Goal: Entertainment & Leisure: Consume media (video, audio)

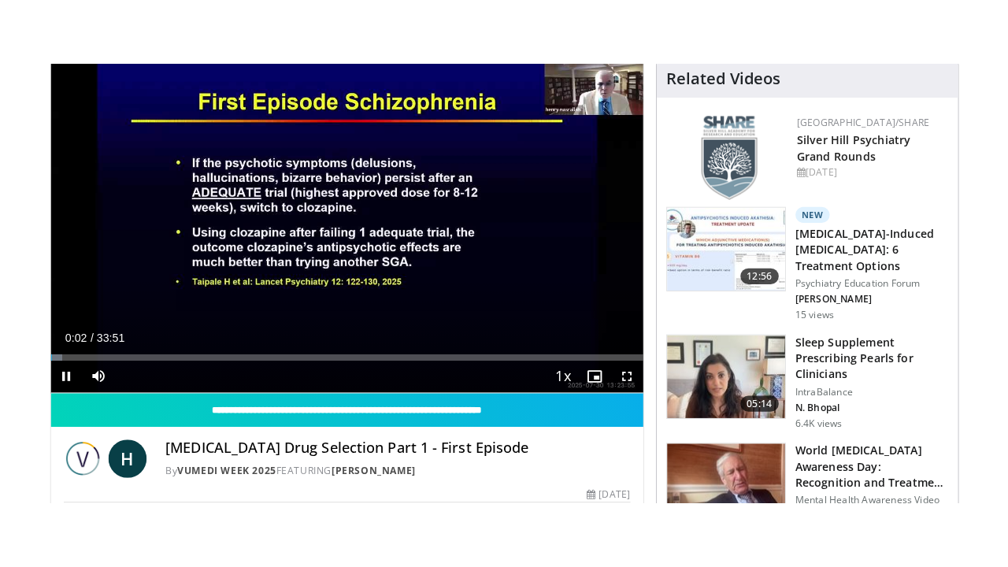
scroll to position [177, 0]
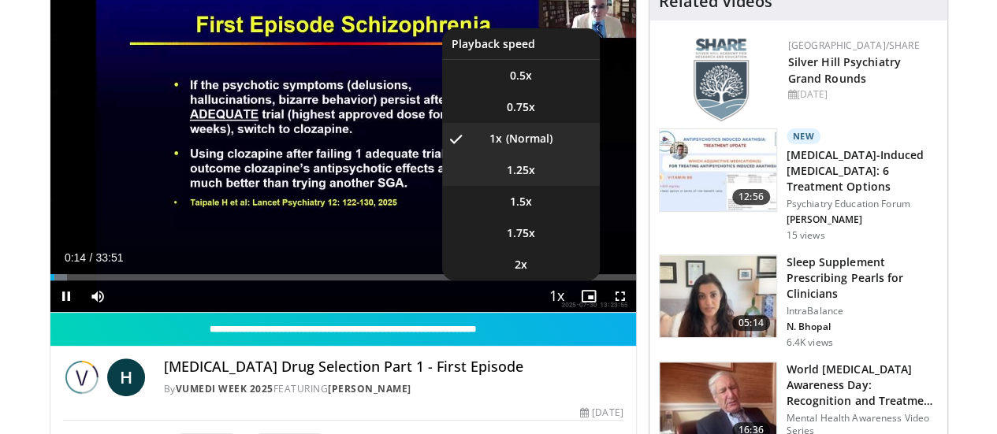
click at [535, 178] on span "1.25x" at bounding box center [521, 170] width 28 height 16
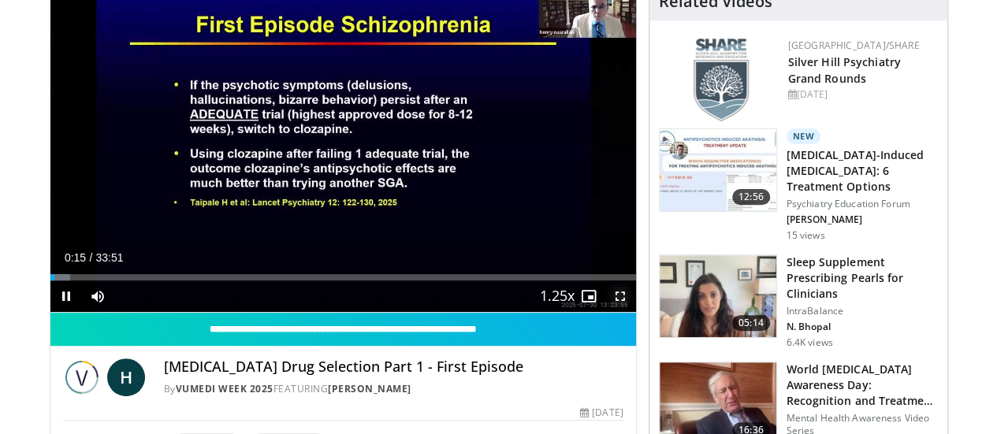
click at [636, 312] on span "Video Player" at bounding box center [620, 296] width 32 height 32
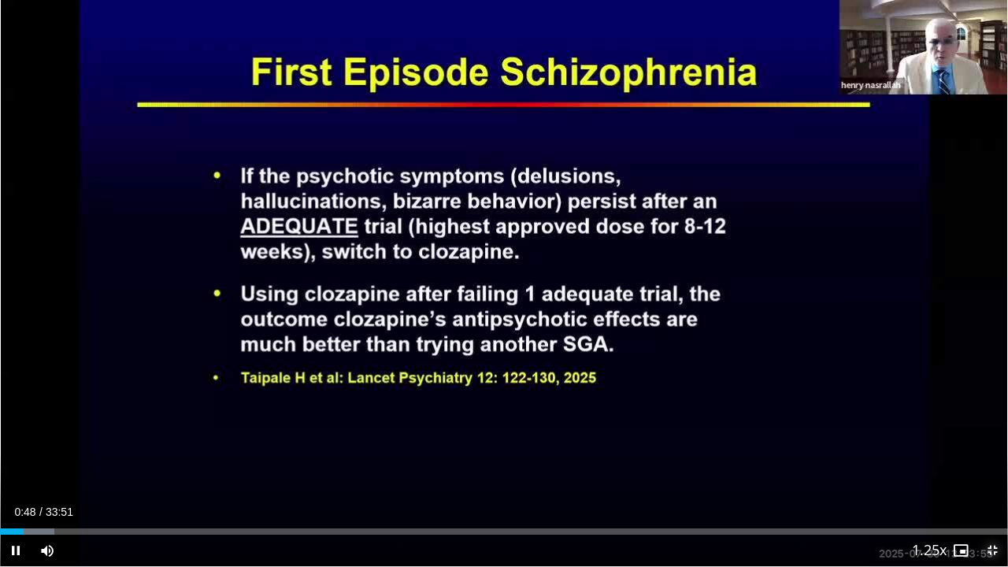
click at [994, 433] on span "Video Player" at bounding box center [993, 551] width 32 height 32
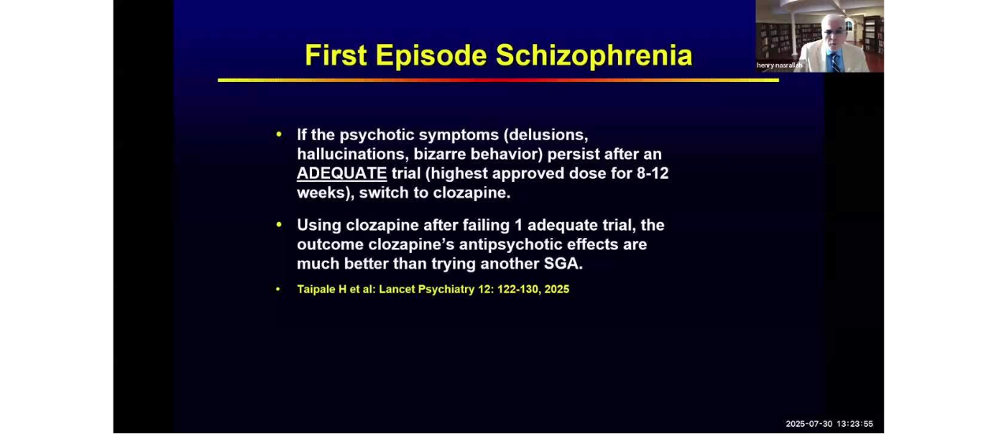
scroll to position [537, 0]
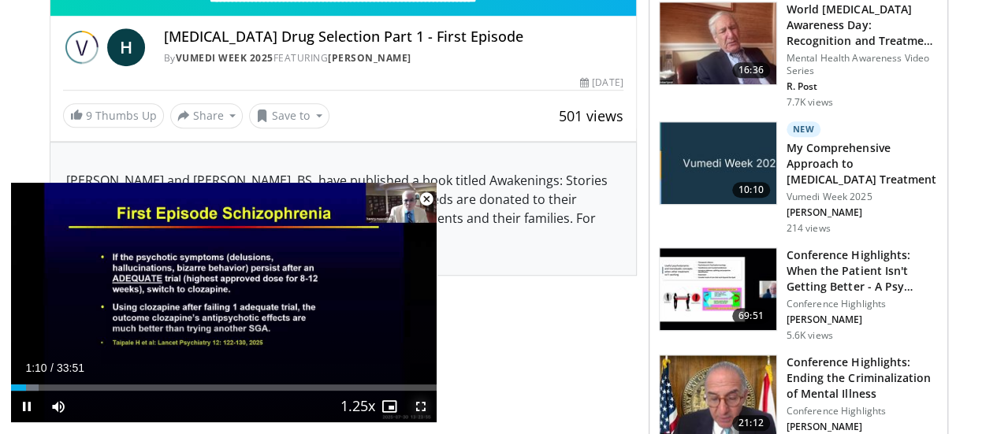
click at [419, 407] on span "Video Player" at bounding box center [421, 407] width 32 height 32
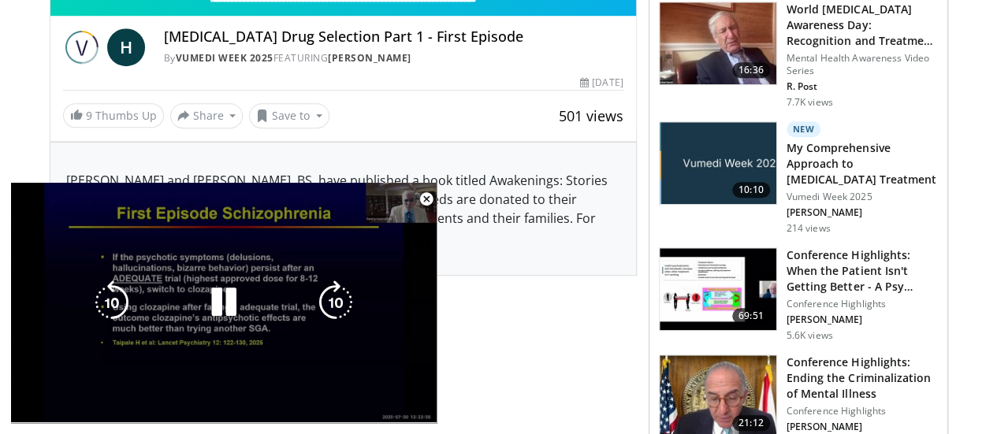
scroll to position [177, 0]
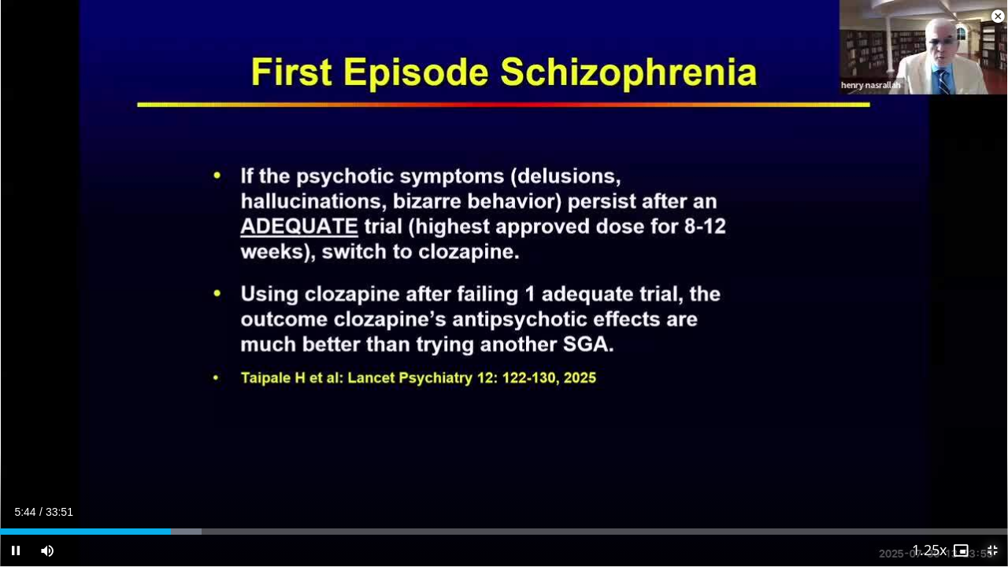
click at [996, 433] on span "Video Player" at bounding box center [993, 551] width 32 height 32
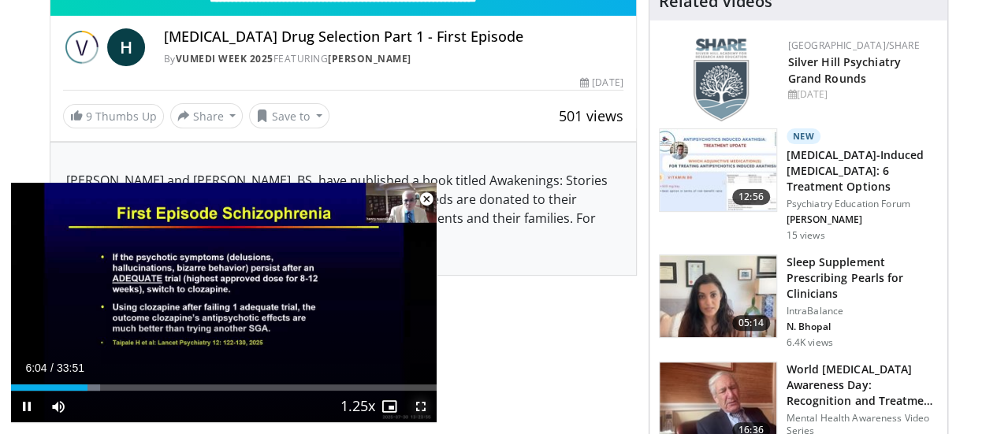
click at [418, 404] on span "Video Player" at bounding box center [421, 407] width 32 height 32
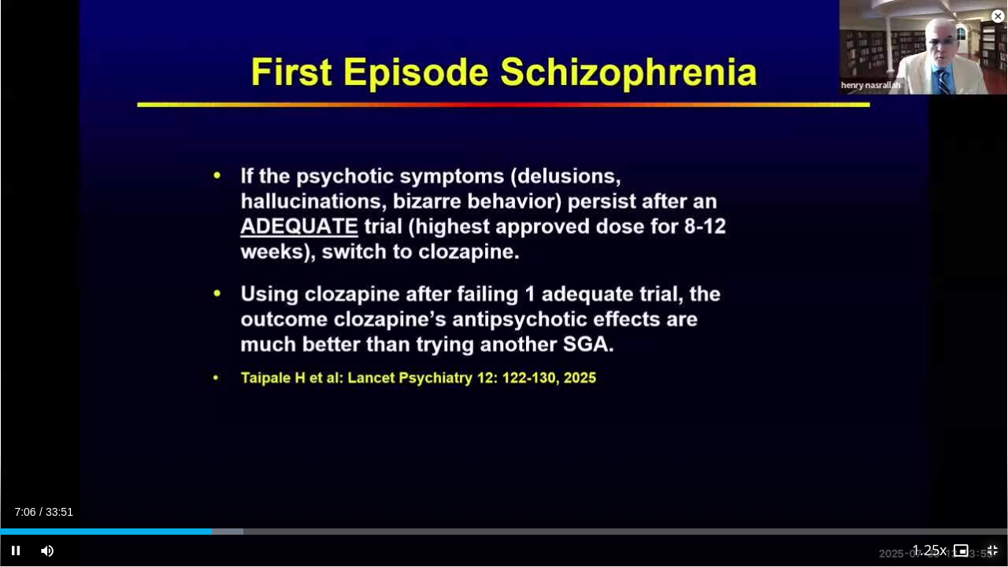
click at [988, 433] on span "Video Player" at bounding box center [993, 551] width 32 height 32
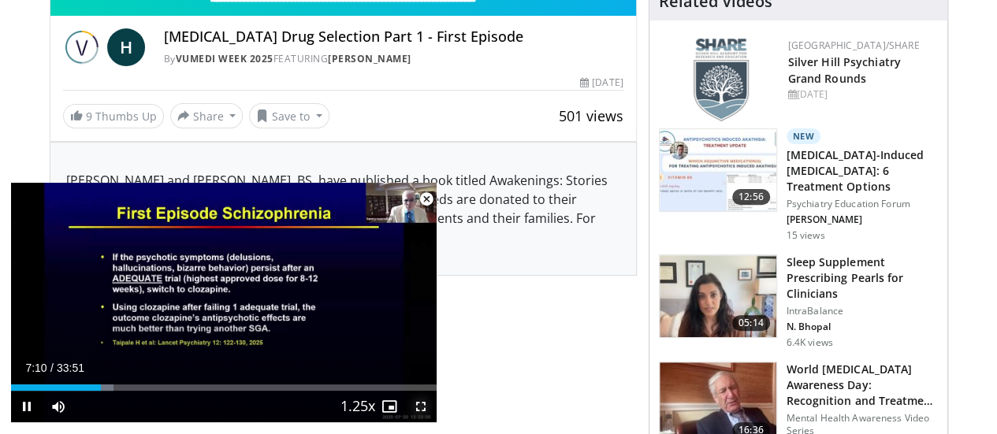
click at [425, 407] on span "Video Player" at bounding box center [421, 407] width 32 height 32
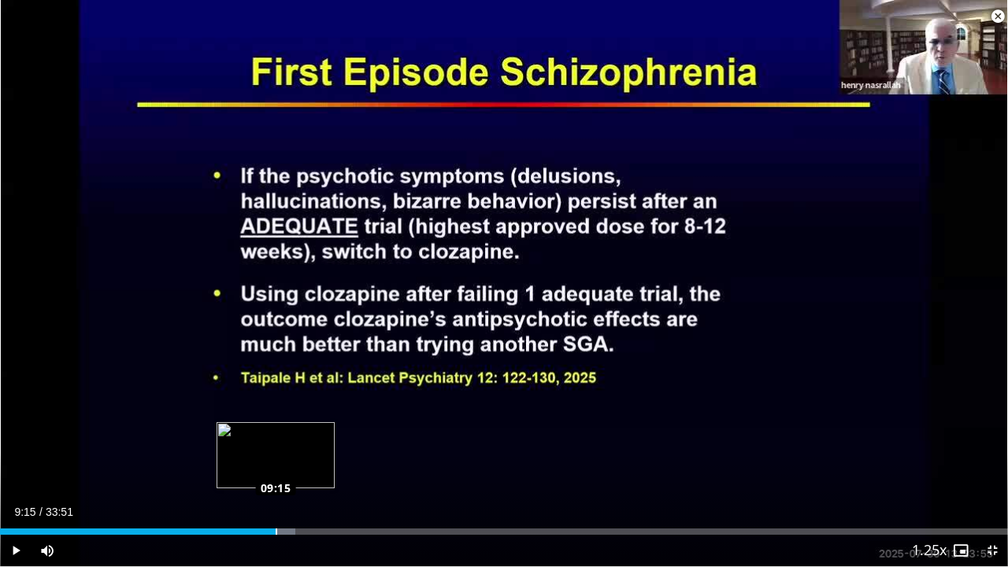
click at [276, 433] on div "Loaded : 29.30% 09:15 09:15" at bounding box center [504, 527] width 1008 height 15
click at [296, 433] on div "Loaded : 30.56% 09:17 09:58" at bounding box center [504, 527] width 1008 height 15
click at [289, 433] on div "Loaded : 32.53% 09:42 09:42" at bounding box center [504, 527] width 1008 height 15
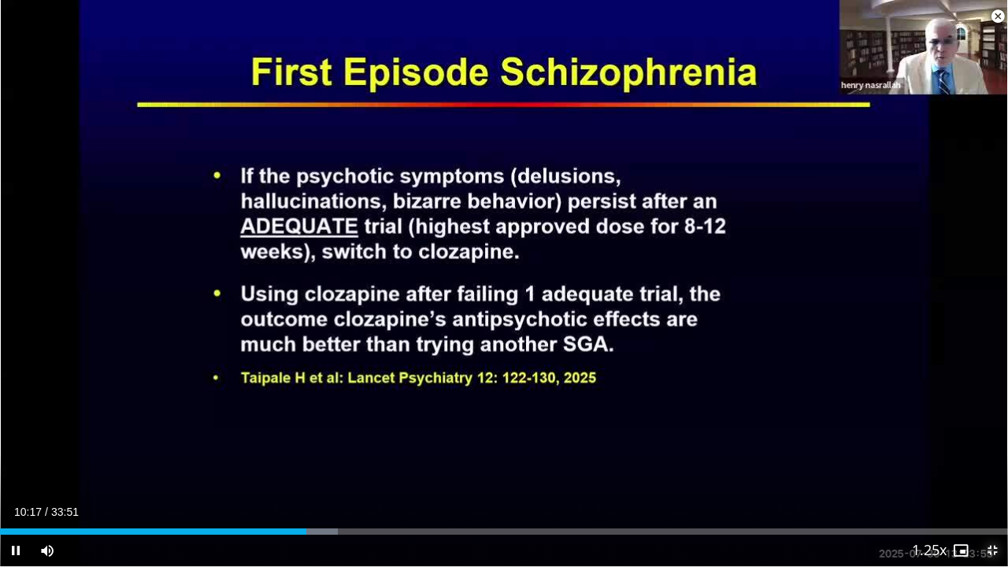
click at [994, 433] on span "Video Player" at bounding box center [993, 551] width 32 height 32
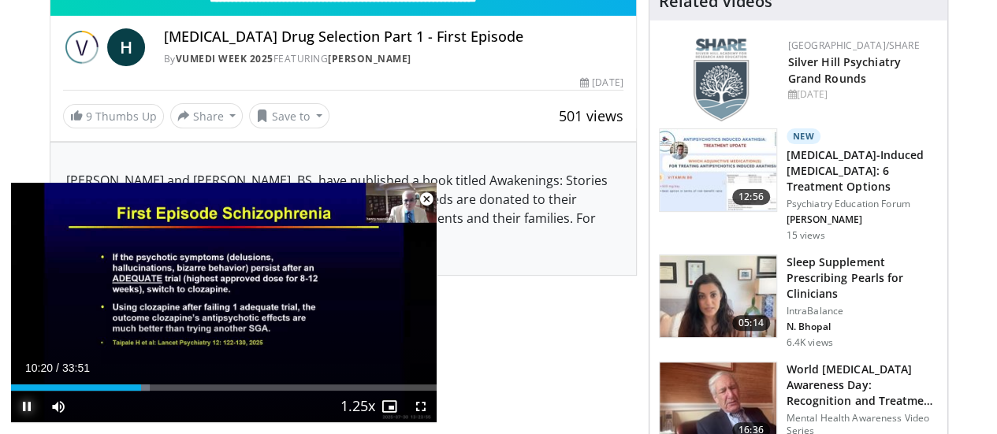
click at [30, 412] on span "Video Player" at bounding box center [27, 407] width 32 height 32
click at [27, 403] on span "Video Player" at bounding box center [27, 407] width 32 height 32
click at [418, 406] on span "Video Player" at bounding box center [421, 407] width 32 height 32
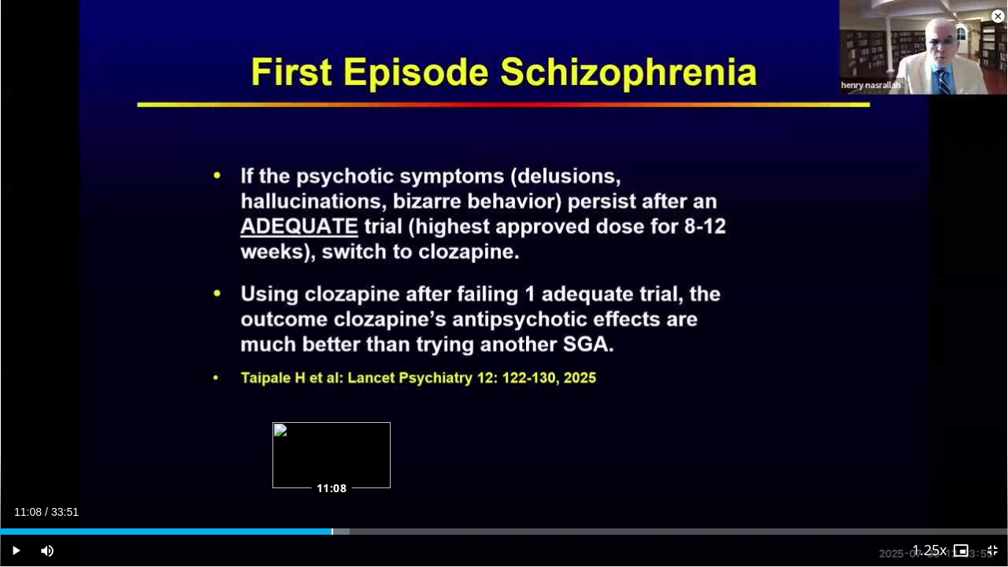
click at [331, 433] on div "Loaded : 34.67% 11:08 11:08" at bounding box center [504, 532] width 1008 height 6
click at [326, 433] on div "10:58" at bounding box center [163, 532] width 327 height 6
click at [318, 433] on div "10:59" at bounding box center [164, 532] width 328 height 6
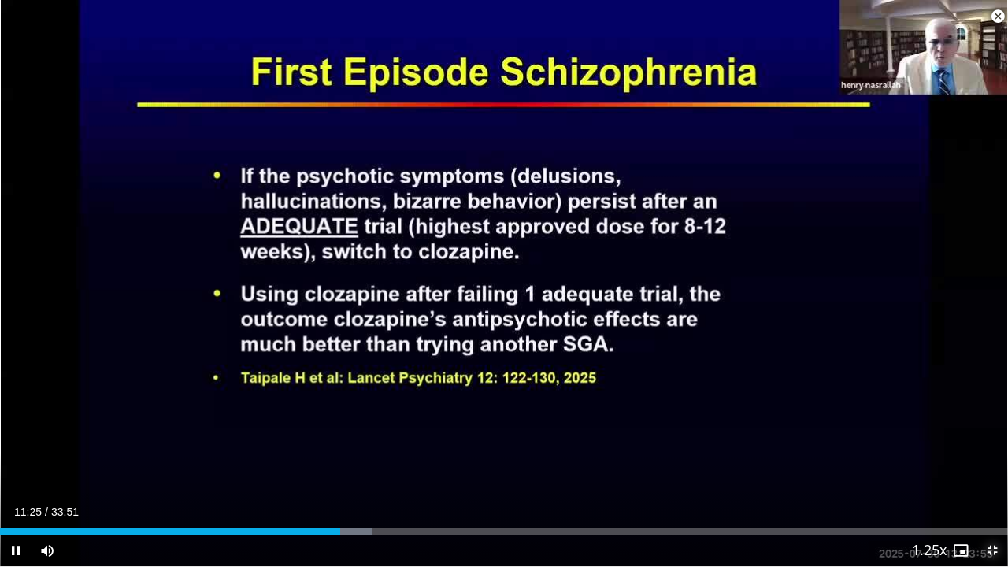
click at [995, 433] on span "Video Player" at bounding box center [993, 551] width 32 height 32
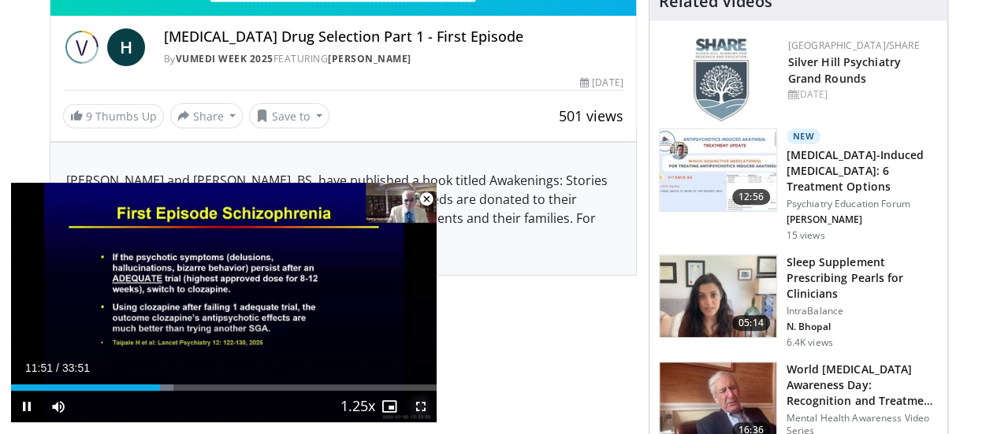
click at [414, 406] on span "Video Player" at bounding box center [421, 407] width 32 height 32
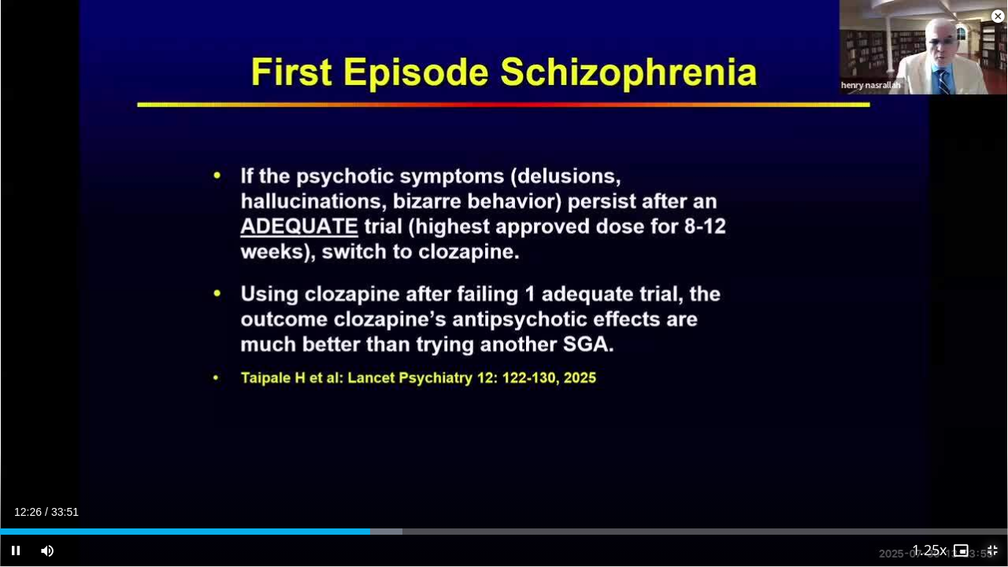
click at [992, 433] on span "Video Player" at bounding box center [993, 551] width 32 height 32
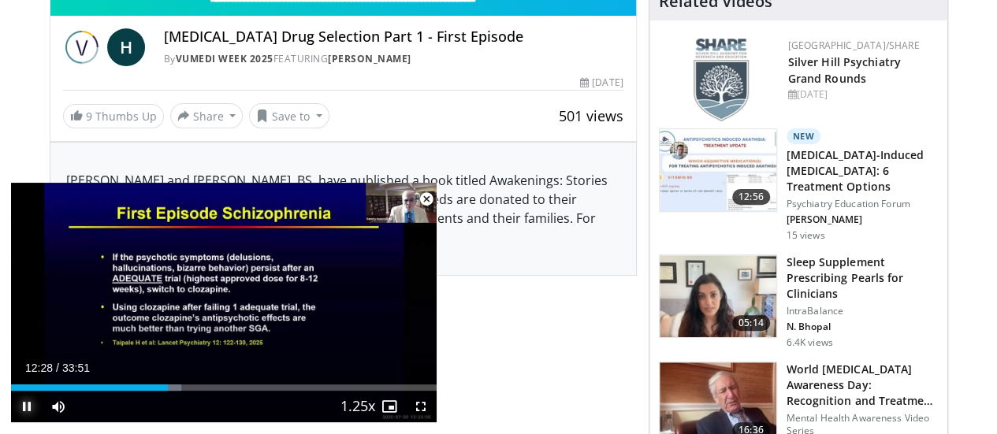
click at [35, 406] on span "Video Player" at bounding box center [27, 407] width 32 height 32
click at [28, 410] on span "Video Player" at bounding box center [27, 407] width 32 height 32
click at [421, 400] on span "Video Player" at bounding box center [421, 407] width 32 height 32
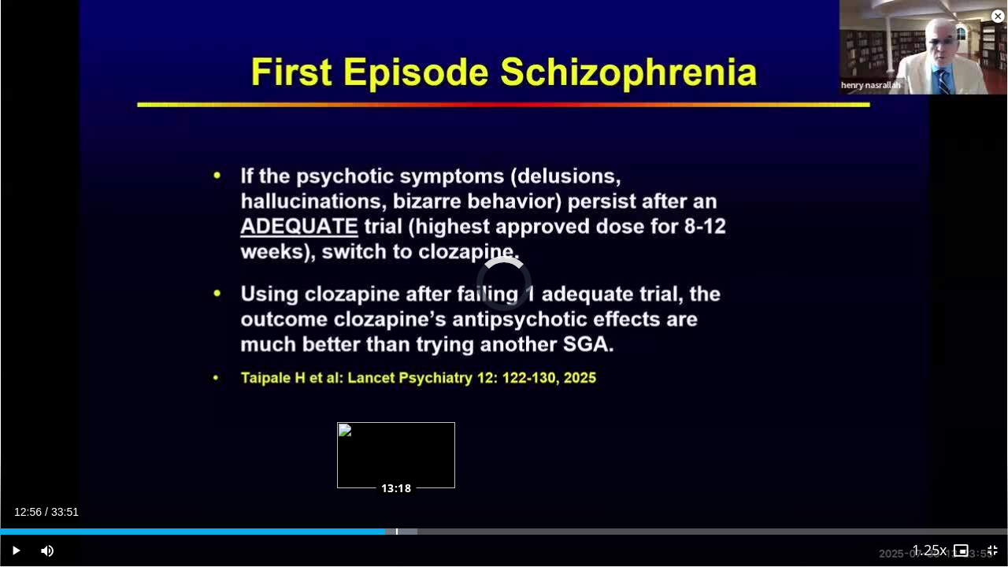
click at [396, 433] on div "Loaded : 41.40% 13:18 13:18" at bounding box center [504, 532] width 1008 height 6
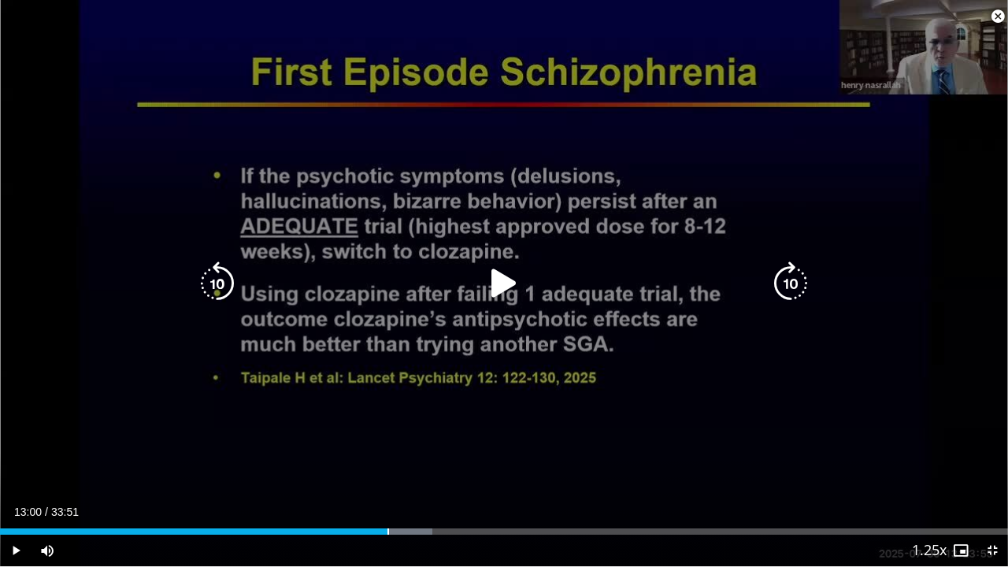
click at [388, 433] on div "Loaded : 42.88% 13:00 13:00" at bounding box center [504, 527] width 1008 height 15
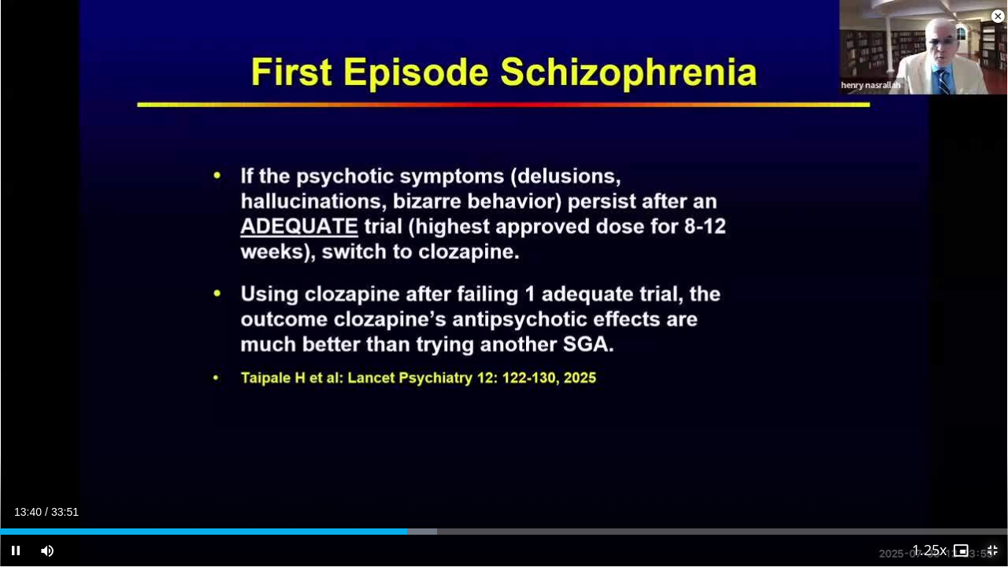
click at [990, 433] on span "Video Player" at bounding box center [993, 551] width 32 height 32
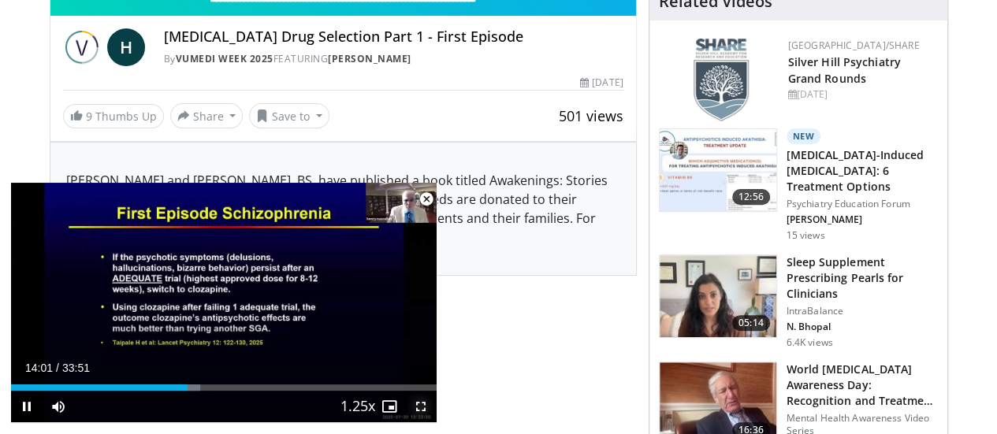
click at [415, 405] on span "Video Player" at bounding box center [421, 407] width 32 height 32
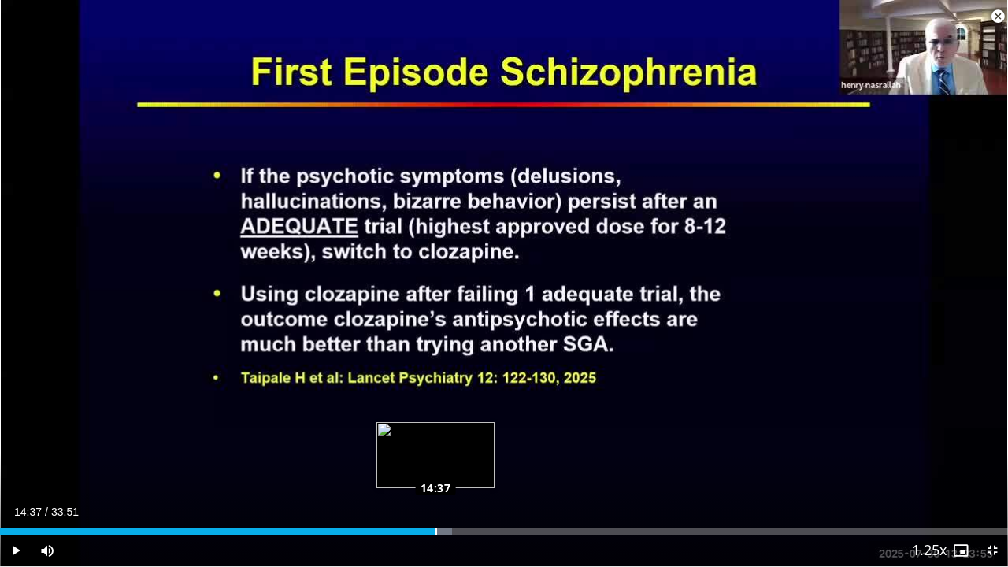
click at [436, 433] on div "Loaded : 44.85% 14:37 14:37" at bounding box center [504, 532] width 1008 height 6
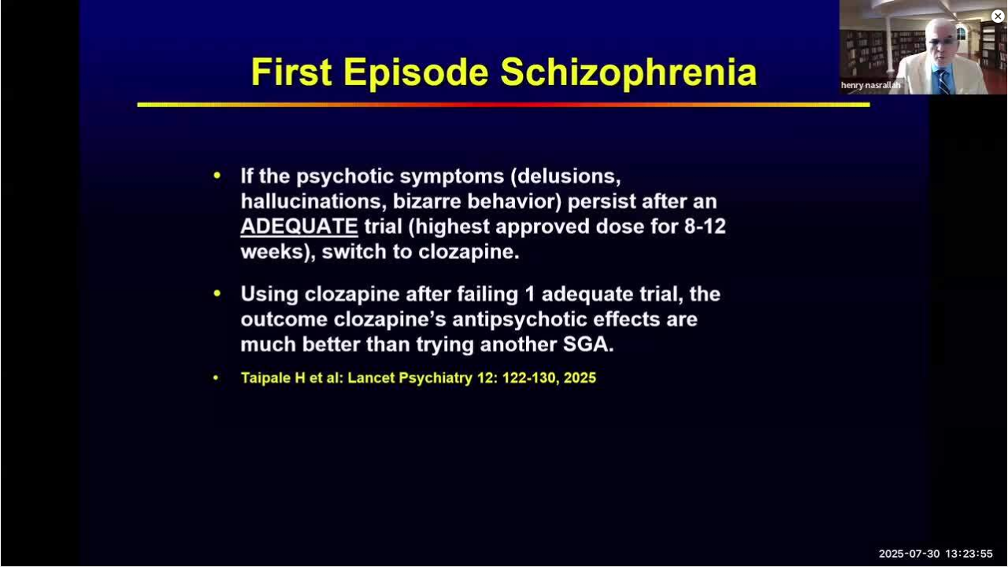
click at [451, 433] on video-js "**********" at bounding box center [504, 283] width 1008 height 567
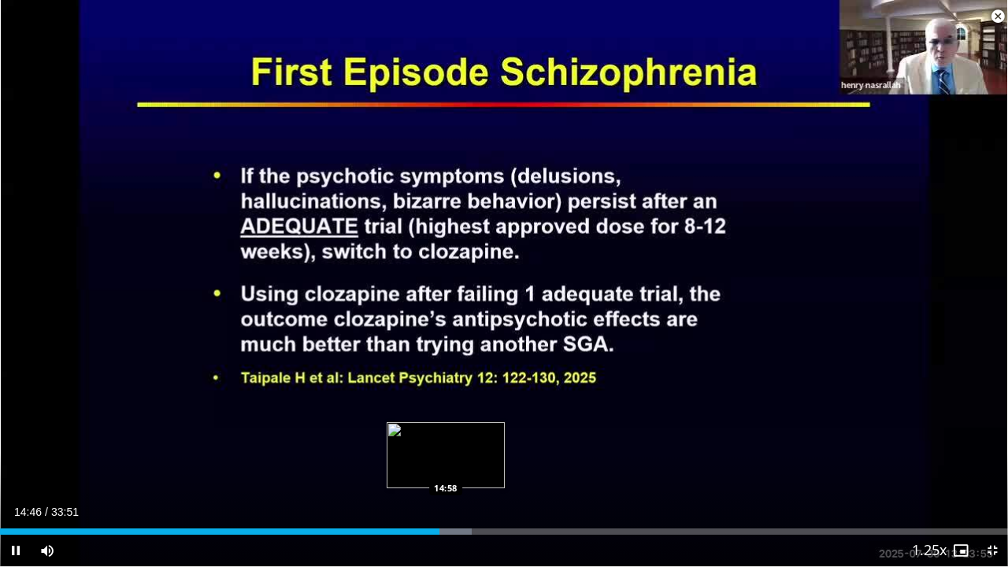
click at [447, 433] on div "Progress Bar" at bounding box center [447, 532] width 49 height 6
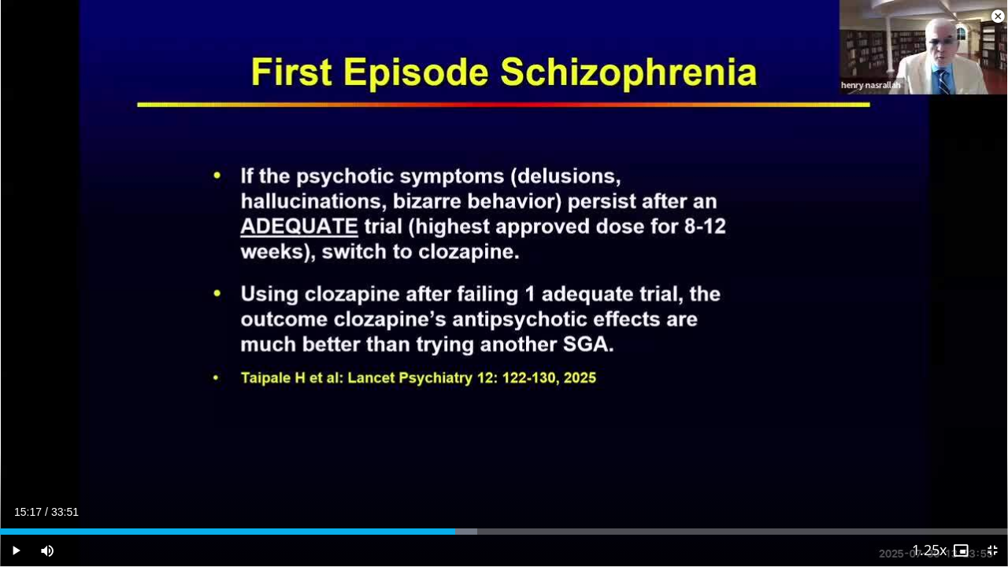
click at [455, 433] on div "Loaded : 47.31% 15:17 15:13" at bounding box center [504, 532] width 1008 height 6
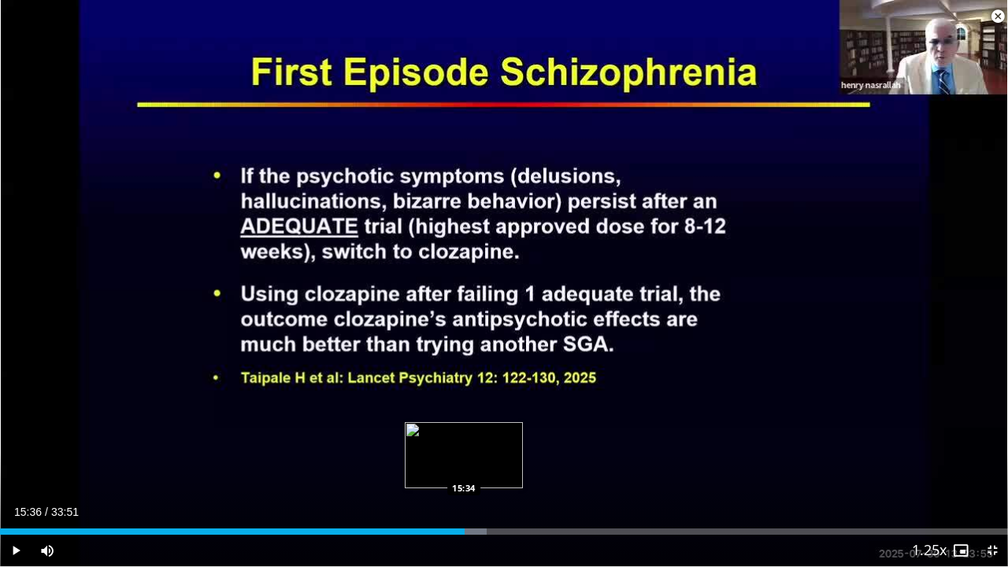
click at [465, 433] on div "Progress Bar" at bounding box center [464, 532] width 46 height 6
click at [482, 433] on div "Progress Bar" at bounding box center [473, 532] width 46 height 6
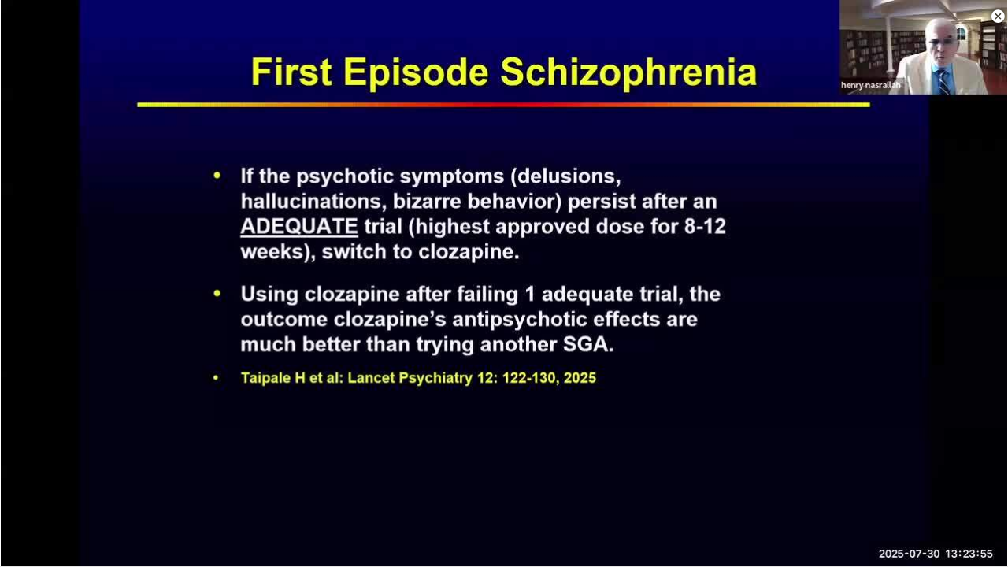
click at [498, 433] on video-js "**********" at bounding box center [504, 283] width 1008 height 567
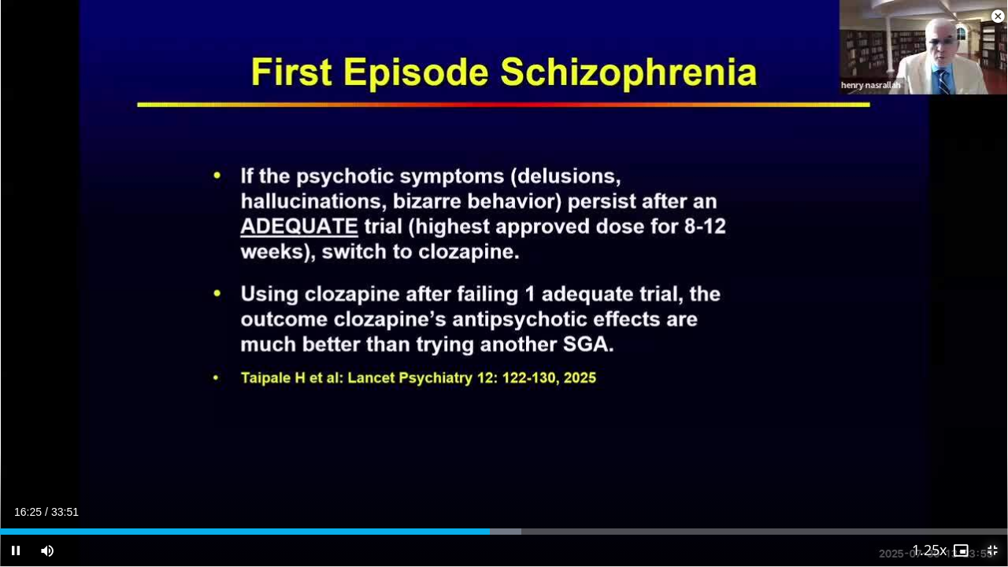
click at [996, 433] on span "Video Player" at bounding box center [993, 551] width 32 height 32
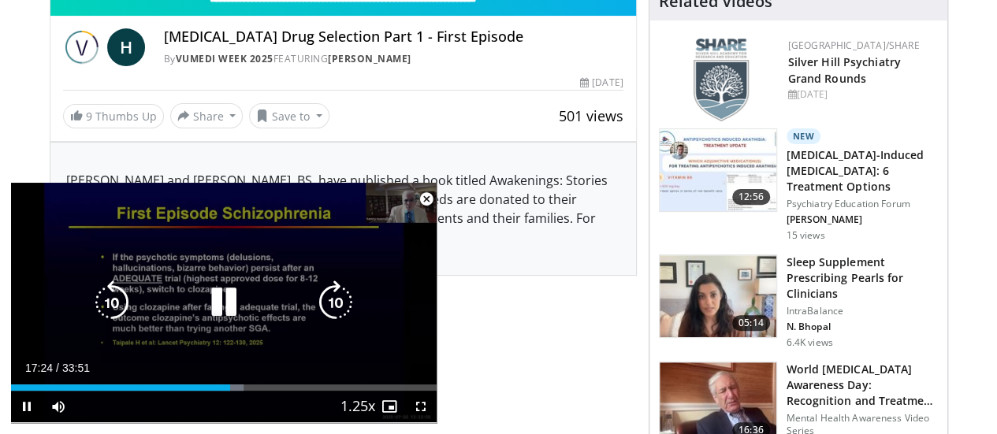
click at [238, 291] on icon "Video Player" at bounding box center [224, 302] width 44 height 44
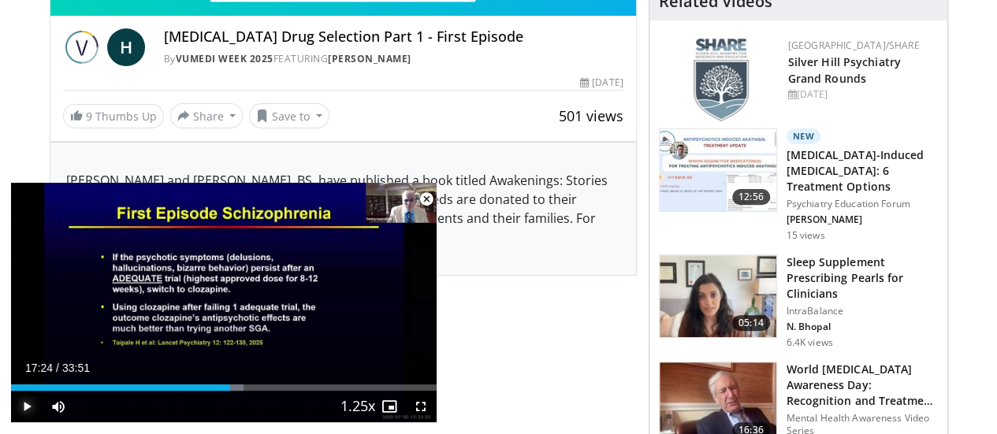
click at [21, 401] on span "Video Player" at bounding box center [27, 407] width 32 height 32
click at [429, 410] on span "Video Player" at bounding box center [421, 407] width 32 height 32
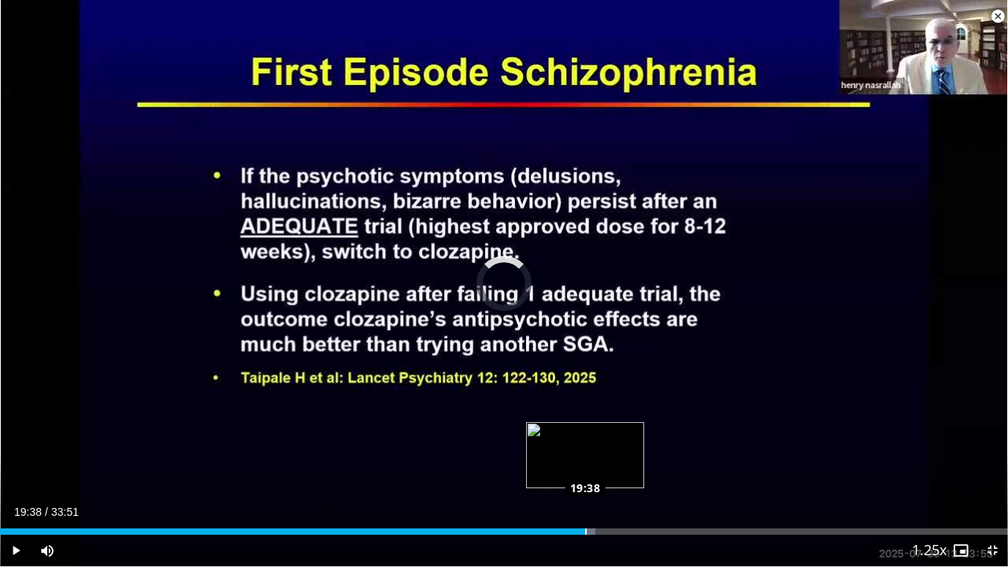
click at [585, 433] on div "Loaded : 59.09% 19:38 19:38" at bounding box center [504, 532] width 1008 height 6
click at [602, 433] on div "Loaded : 61.05% 20:12 20:12" at bounding box center [504, 532] width 1008 height 6
click at [599, 433] on div "Loaded : 63.00% 20:07 20:07" at bounding box center [504, 532] width 1008 height 6
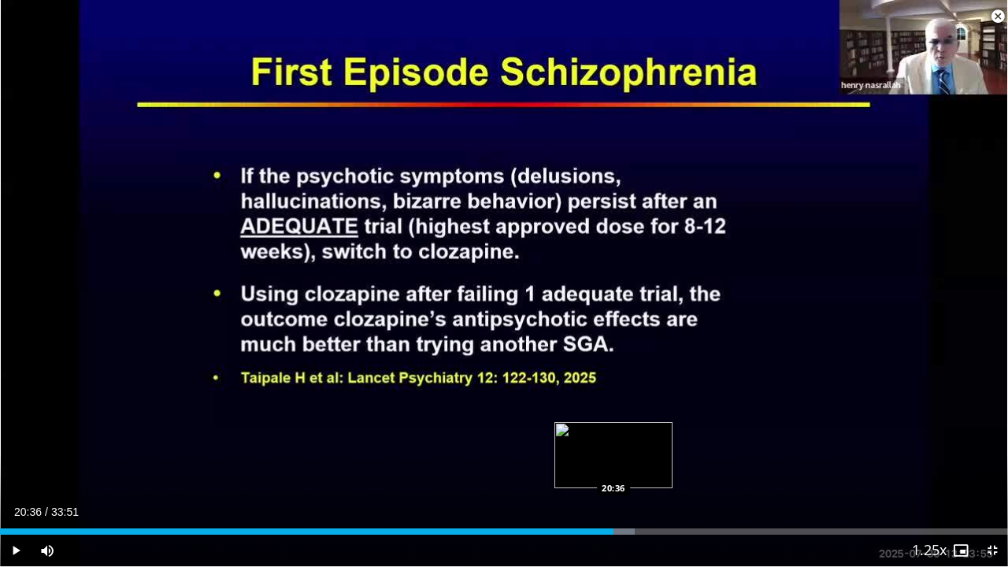
click at [613, 433] on div "Loaded : 63.00% 20:36 20:36" at bounding box center [504, 532] width 1008 height 6
click at [622, 433] on div "Loaded : 63.98% 20:55 20:53" at bounding box center [504, 532] width 1008 height 6
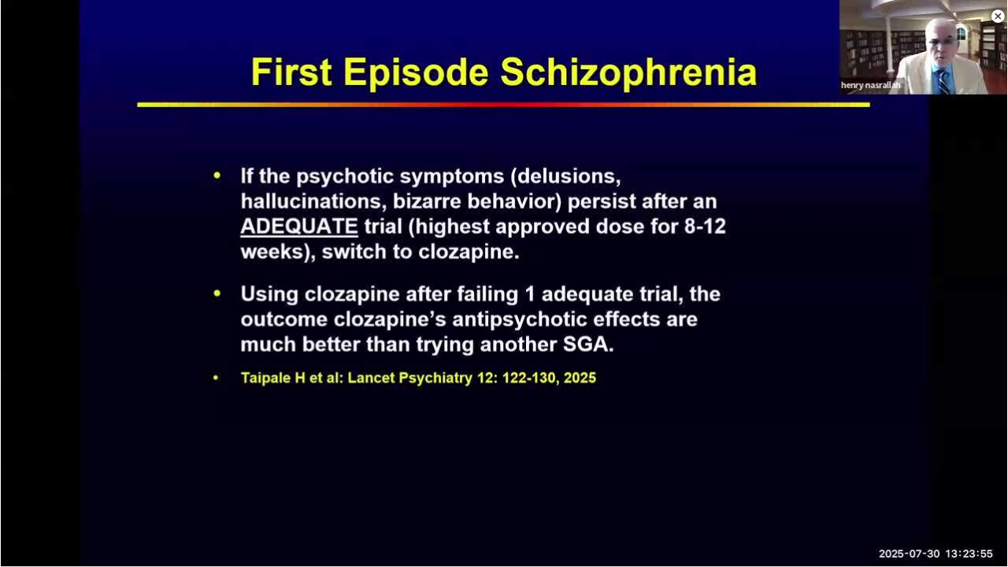
click at [633, 433] on div "10 seconds Tap to unmute" at bounding box center [504, 283] width 1008 height 566
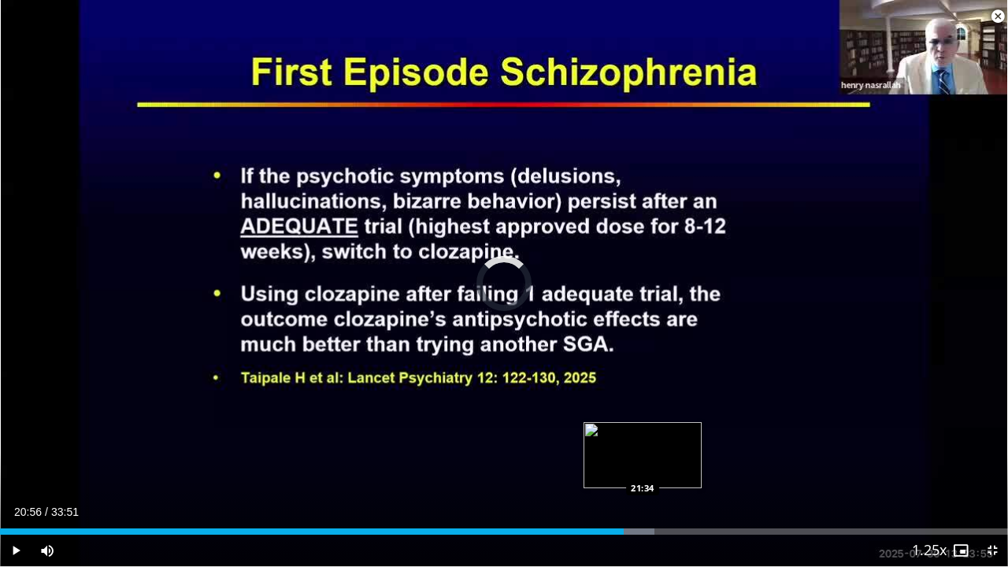
click at [643, 433] on div "Progress Bar" at bounding box center [632, 532] width 46 height 6
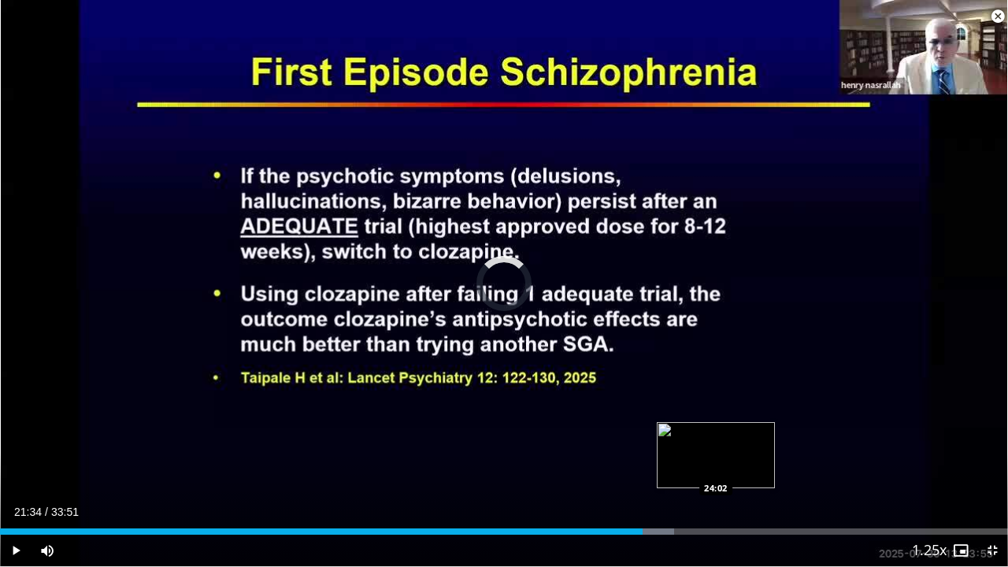
click at [716, 433] on div "Loaded : 66.91% 21:34 24:02" at bounding box center [504, 527] width 1008 height 15
click at [711, 433] on div "Loaded : 70.97% 24:02 23:52" at bounding box center [504, 532] width 1008 height 6
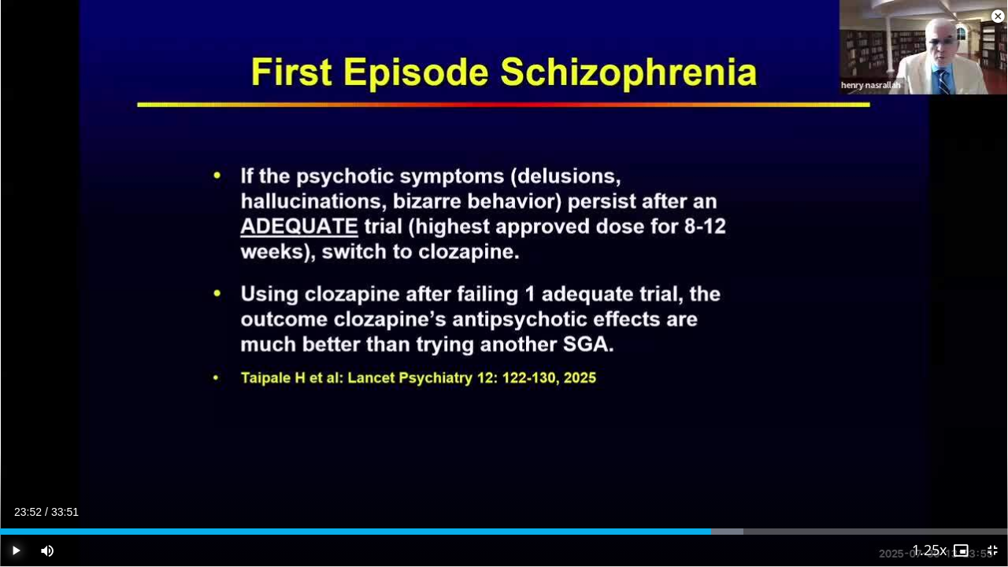
click at [11, 433] on span "Video Player" at bounding box center [16, 551] width 32 height 32
click at [755, 433] on video-js "**********" at bounding box center [504, 283] width 1008 height 567
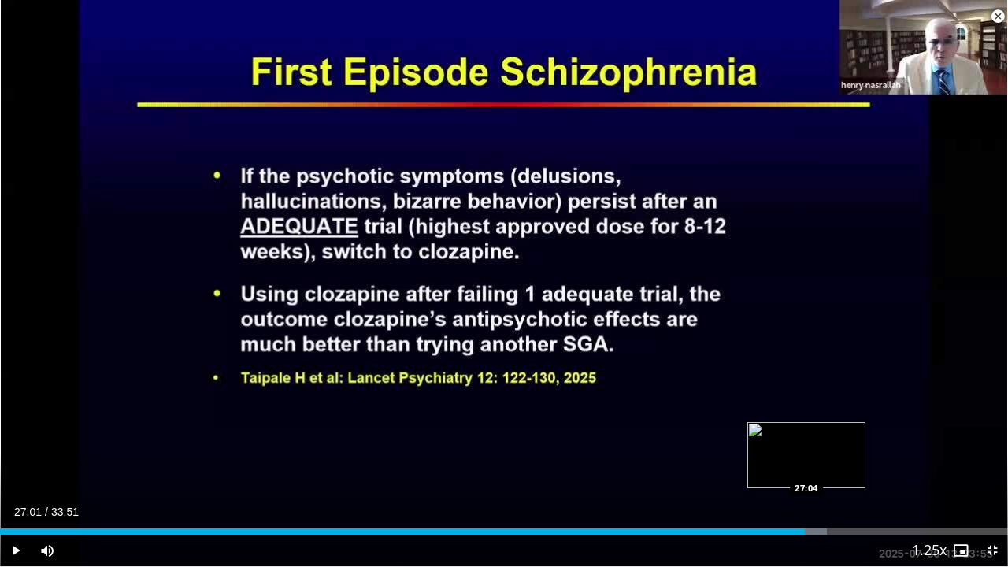
click at [805, 433] on div "Progress Bar" at bounding box center [804, 532] width 46 height 6
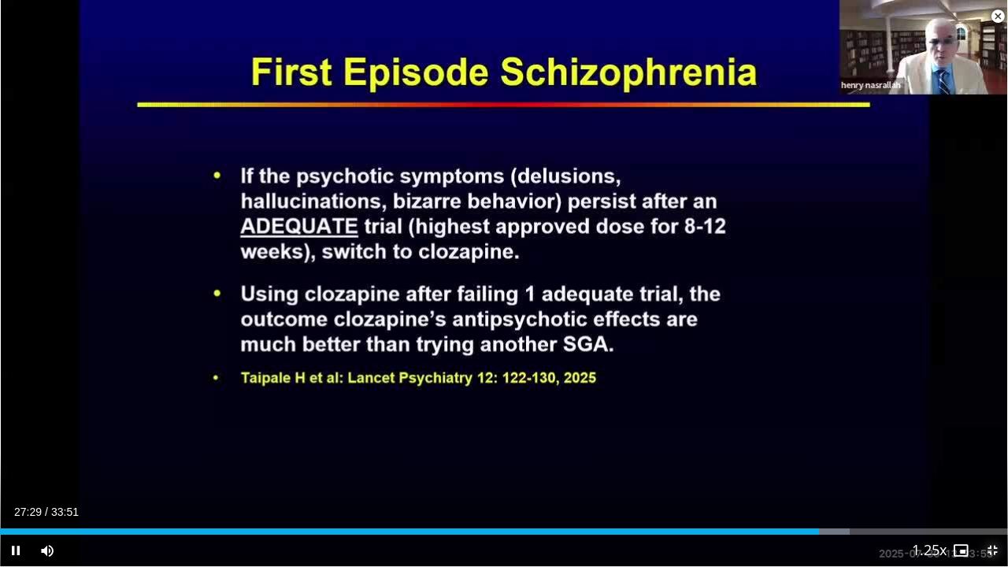
click at [986, 433] on span "Video Player" at bounding box center [993, 551] width 32 height 32
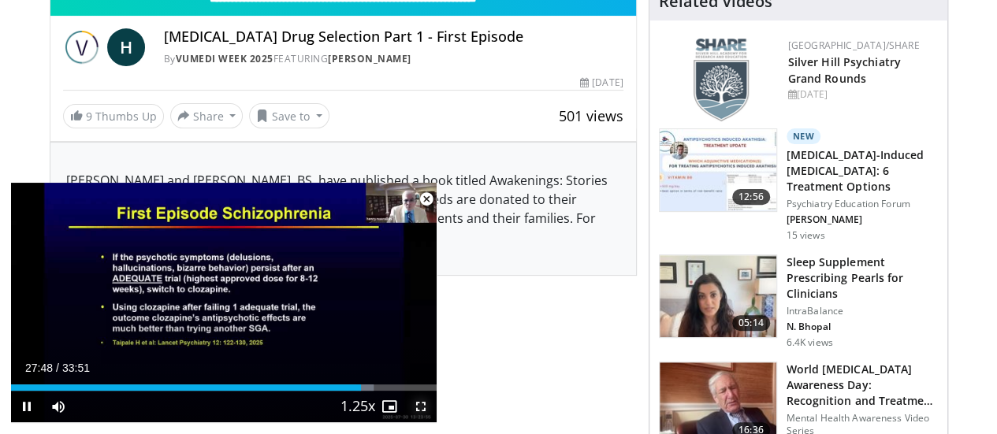
click at [414, 414] on span "Video Player" at bounding box center [421, 407] width 32 height 32
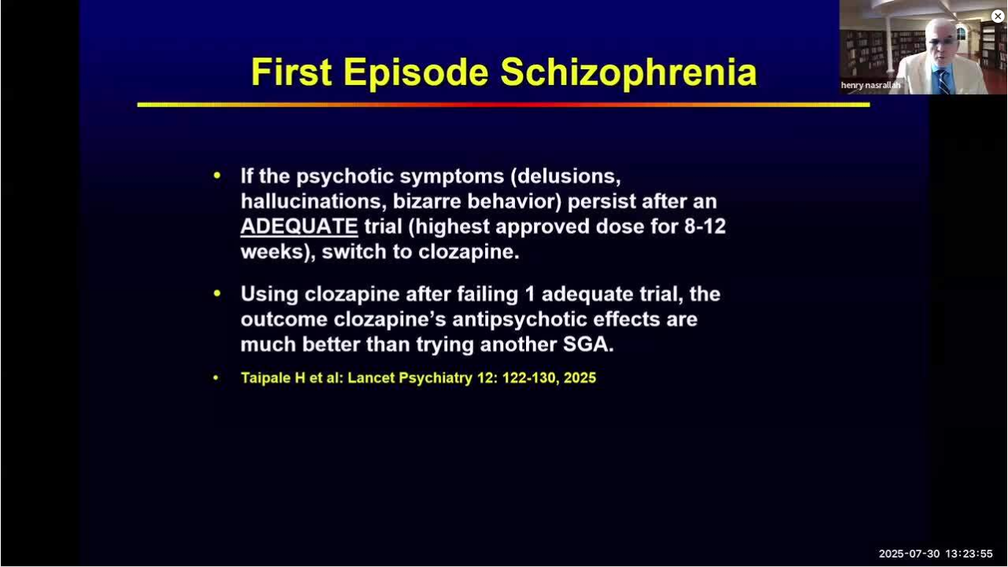
click at [564, 433] on video-js "**********" at bounding box center [504, 283] width 1008 height 567
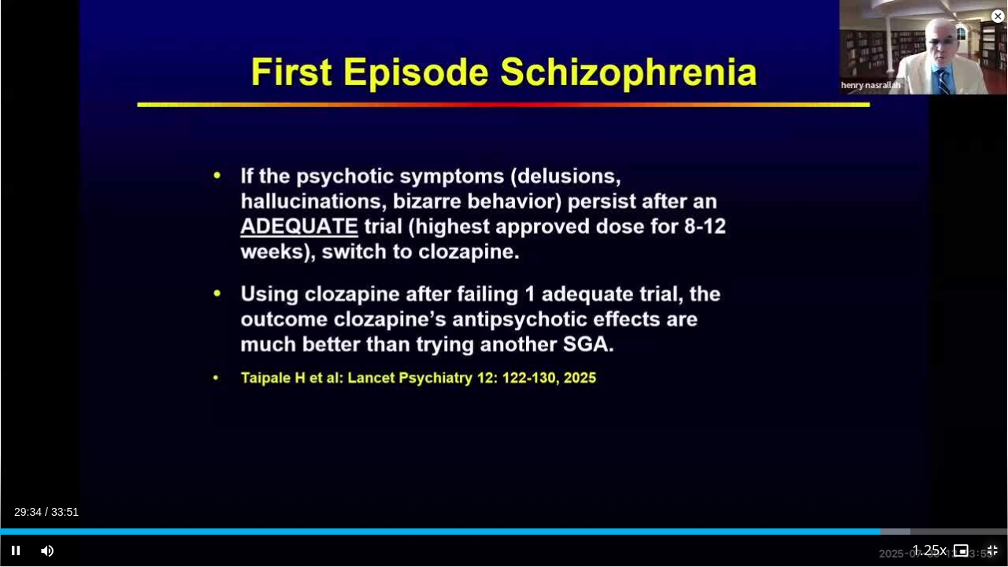
click at [996, 433] on span "Video Player" at bounding box center [993, 551] width 32 height 32
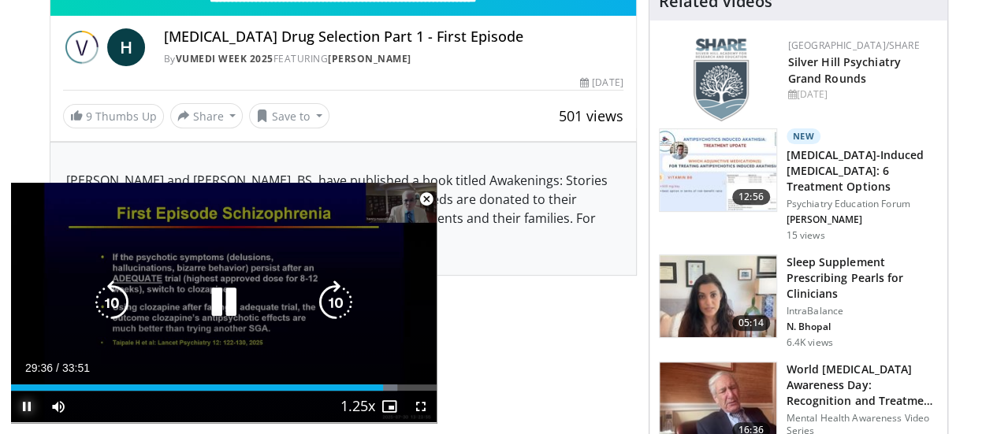
click at [24, 407] on span "Video Player" at bounding box center [27, 407] width 32 height 32
click at [238, 288] on icon "Video Player" at bounding box center [224, 302] width 44 height 44
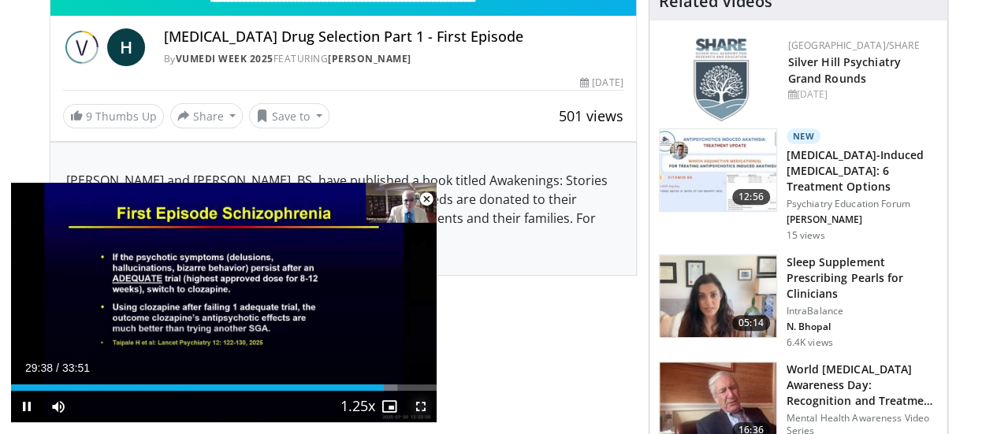
click at [422, 406] on span "Video Player" at bounding box center [421, 407] width 32 height 32
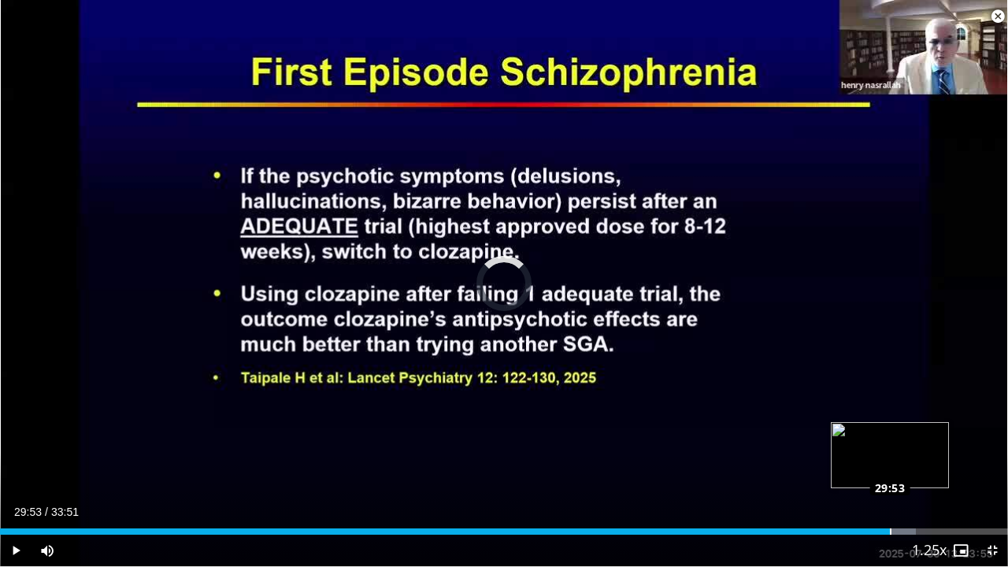
click at [890, 433] on div "Loaded : 90.85% 29:53 29:53" at bounding box center [504, 532] width 1008 height 6
click at [895, 433] on div "Loaded : 91.33% 29:53 30:00" at bounding box center [504, 532] width 1008 height 6
click at [905, 433] on div "Progress Bar" at bounding box center [904, 532] width 44 height 6
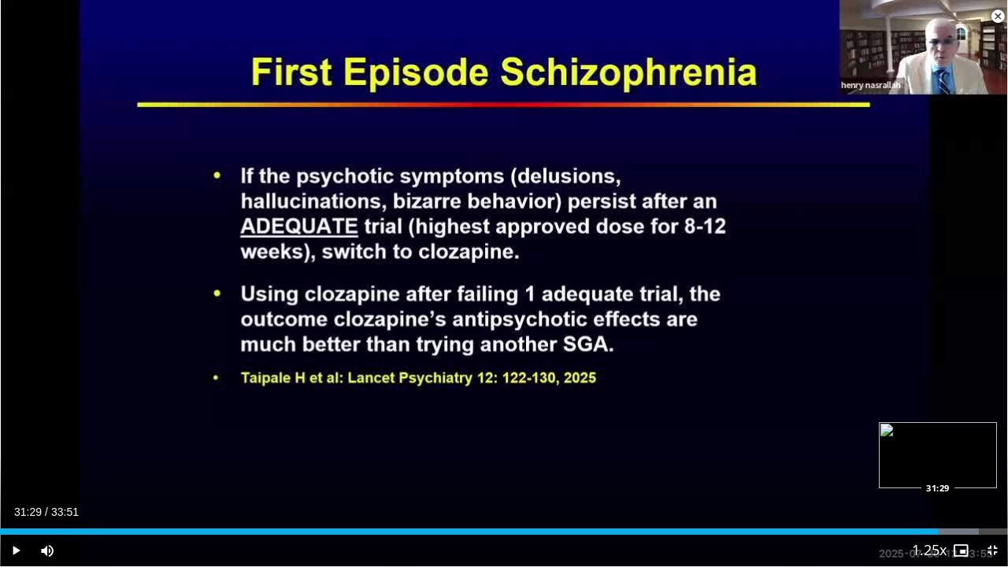
click at [938, 433] on div "Loaded : 97.09% 31:29 31:29" at bounding box center [504, 532] width 1008 height 6
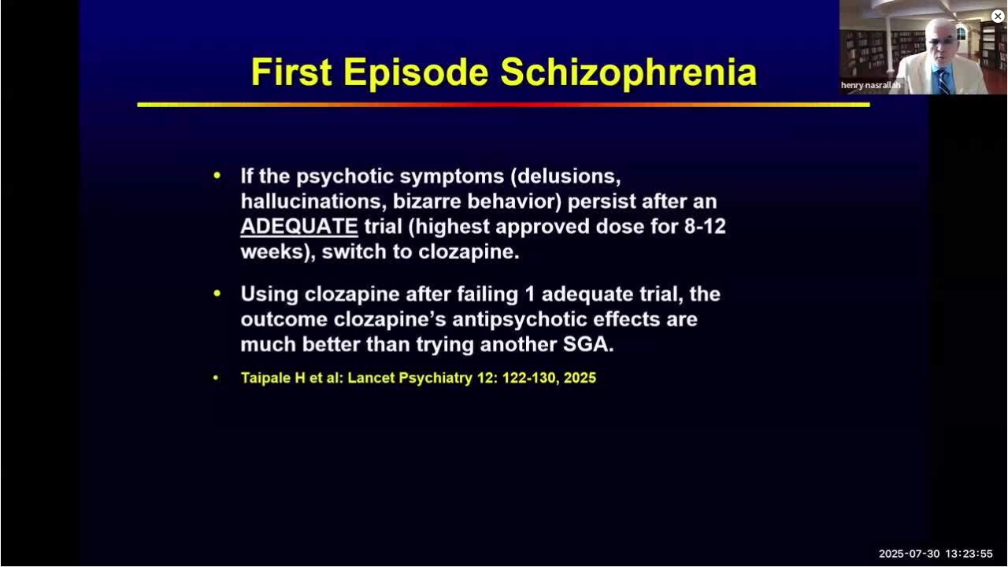
click at [942, 433] on div "10 seconds Tap to unmute" at bounding box center [504, 283] width 1008 height 566
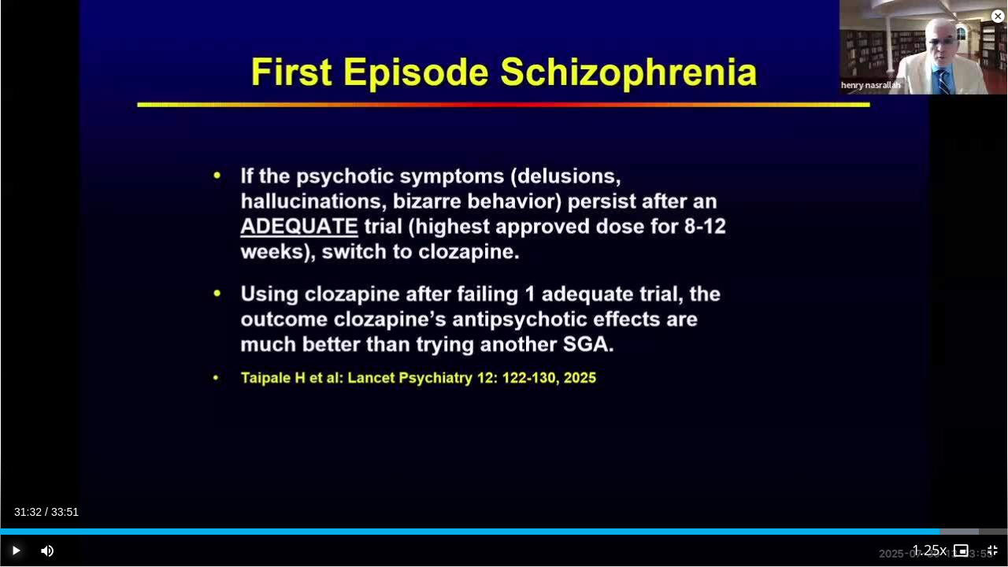
click at [18, 433] on span "Video Player" at bounding box center [16, 551] width 32 height 32
click at [960, 433] on div "Loaded : 97.68% 32:02 32:14" at bounding box center [504, 532] width 1008 height 6
click at [971, 433] on div "Loaded : 98.57% 32:17 32:38" at bounding box center [504, 532] width 1008 height 6
click at [980, 433] on div "Loaded : 99.55% 32:39 32:53" at bounding box center [504, 532] width 1008 height 6
click at [989, 433] on div "Loaded : 100.00% 33:14 33:11" at bounding box center [504, 532] width 1008 height 6
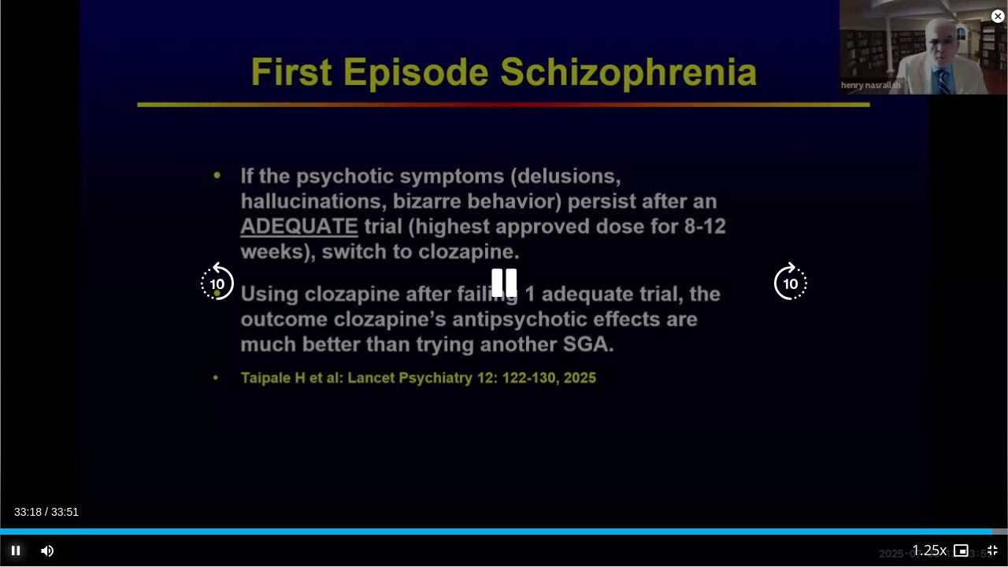
click at [996, 433] on div "Progress Bar" at bounding box center [986, 532] width 43 height 6
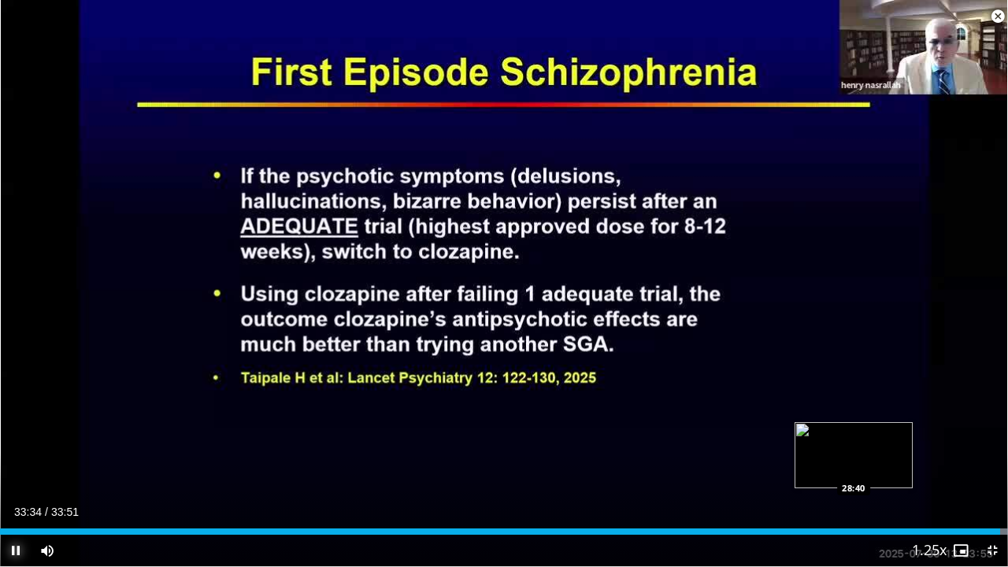
click at [856, 433] on div "Loaded : 100.00% 33:34 28:40" at bounding box center [504, 527] width 1008 height 15
click at [844, 433] on div "28:43" at bounding box center [428, 532] width 856 height 6
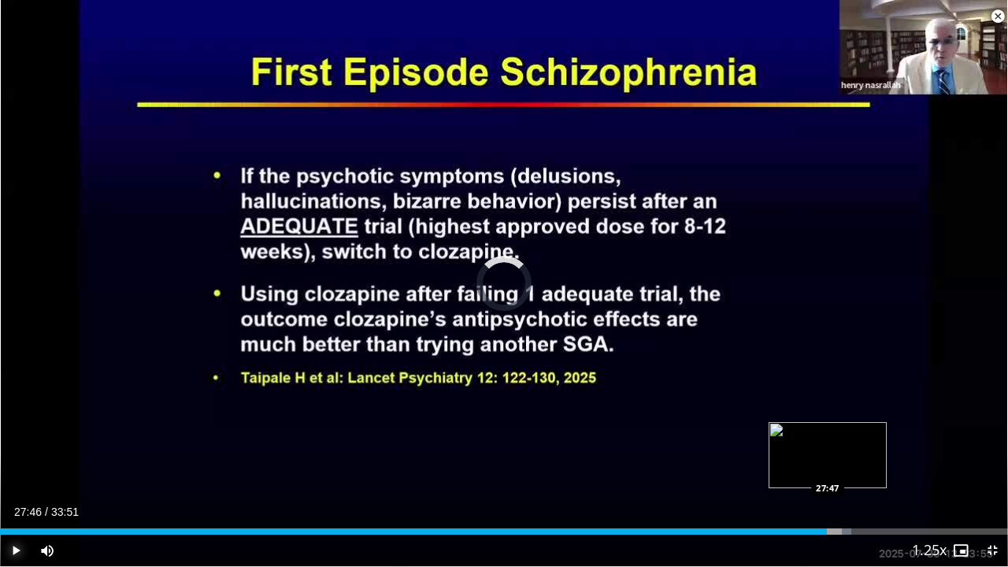
click at [827, 433] on div "Loaded : 84.49% 27:46 27:47" at bounding box center [504, 532] width 1008 height 6
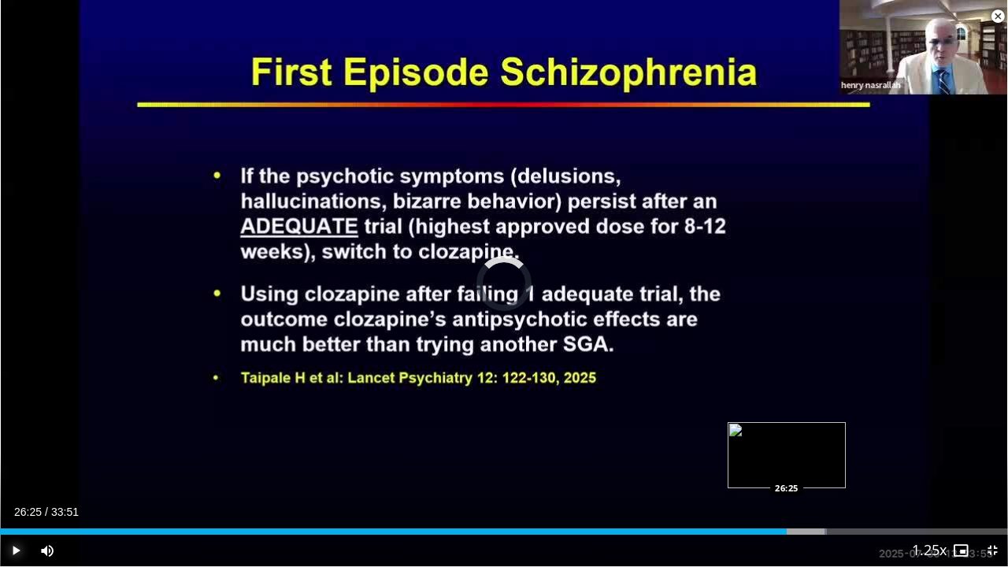
click at [787, 433] on div "Loaded : 82.05% 26:25 26:25" at bounding box center [504, 532] width 1008 height 6
click at [778, 433] on div "26:27" at bounding box center [394, 532] width 789 height 6
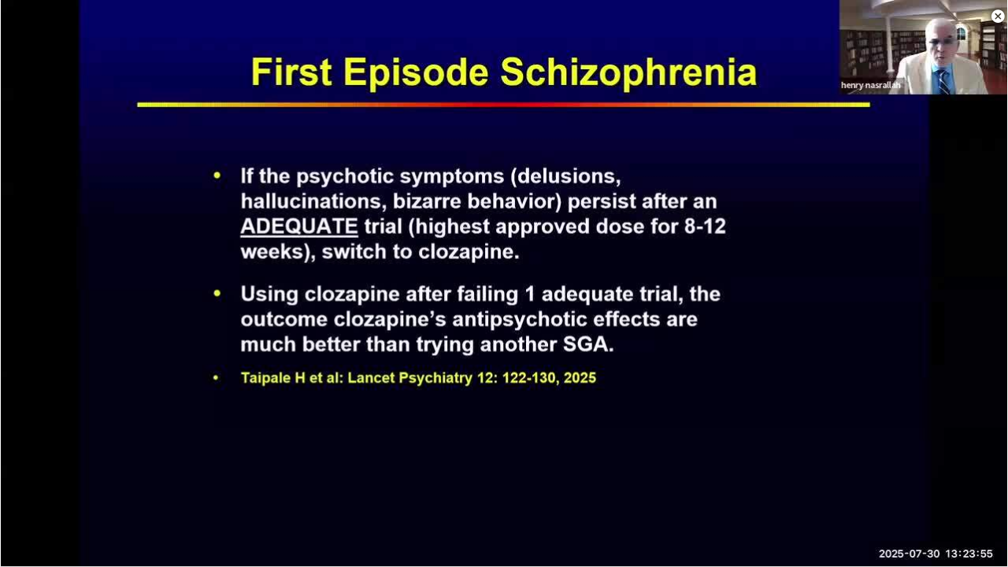
click at [989, 433] on video-js "**********" at bounding box center [504, 283] width 1008 height 567
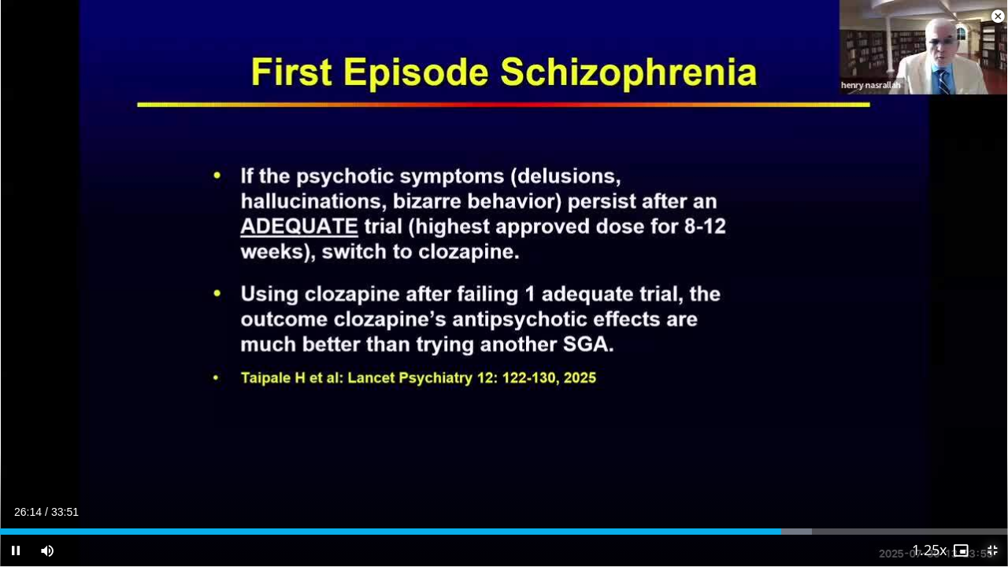
click at [996, 433] on span "Video Player" at bounding box center [993, 551] width 32 height 32
